Goal: Task Accomplishment & Management: Manage account settings

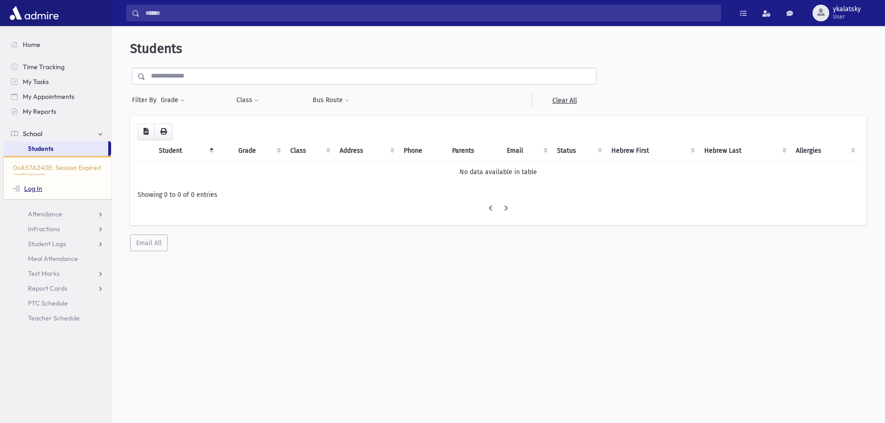
click at [37, 191] on link "Log In" at bounding box center [27, 188] width 29 height 8
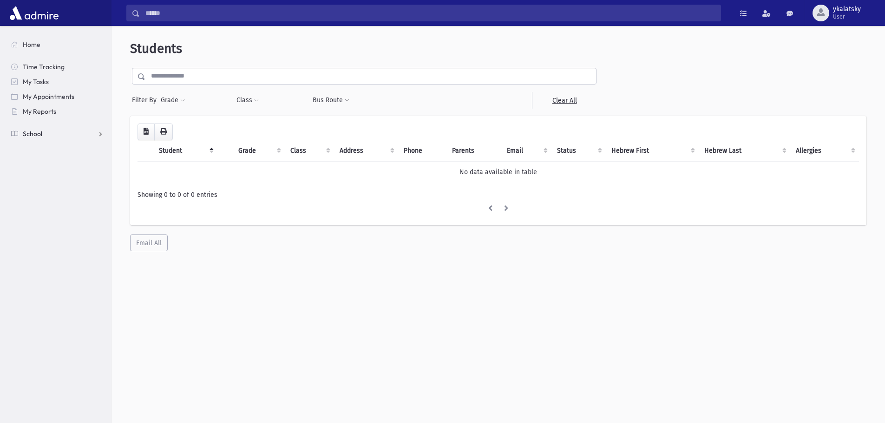
click at [38, 135] on span "School" at bounding box center [33, 134] width 20 height 8
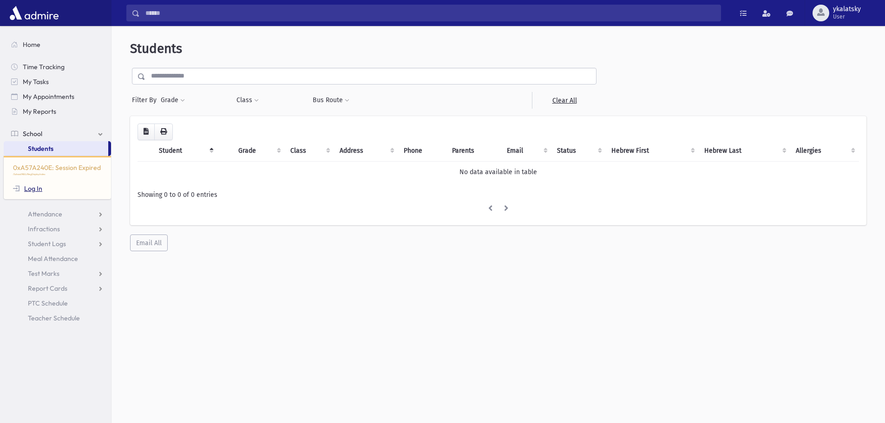
click at [34, 187] on link "Log In" at bounding box center [27, 188] width 29 height 8
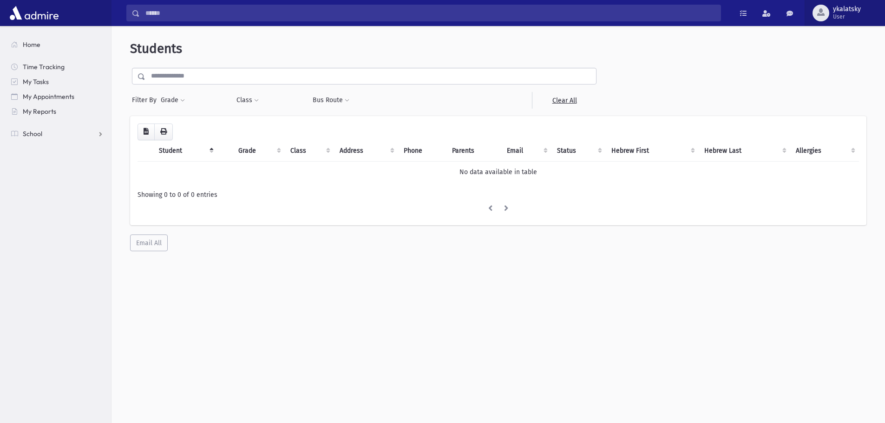
click at [851, 8] on span "ykalatsky" at bounding box center [847, 9] width 28 height 7
